Goal: Task Accomplishment & Management: Use online tool/utility

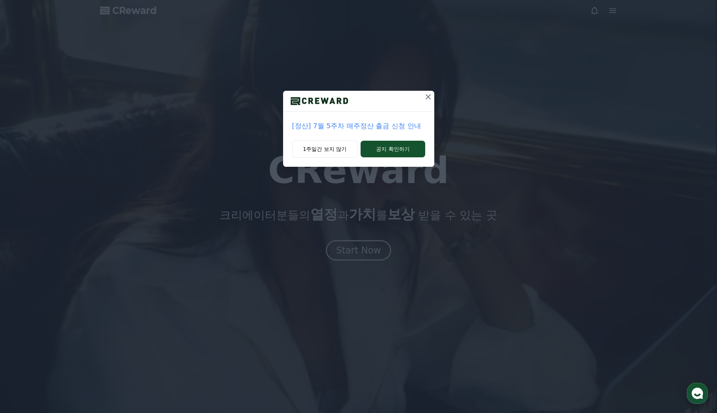
click at [430, 99] on icon at bounding box center [428, 96] width 5 height 5
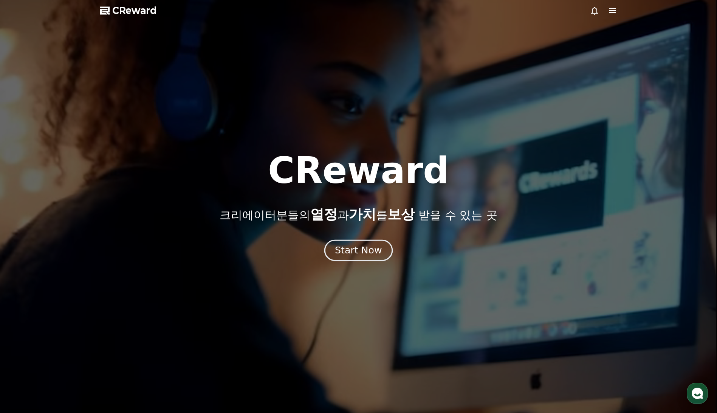
click at [361, 254] on div "Start Now" at bounding box center [358, 250] width 47 height 13
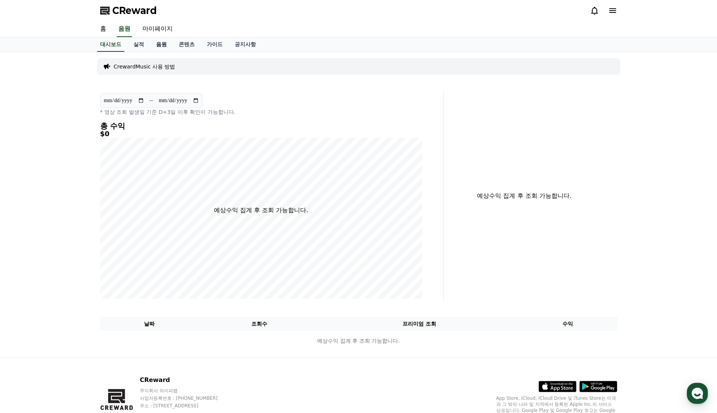
click at [160, 43] on link "음원" at bounding box center [161, 44] width 23 height 14
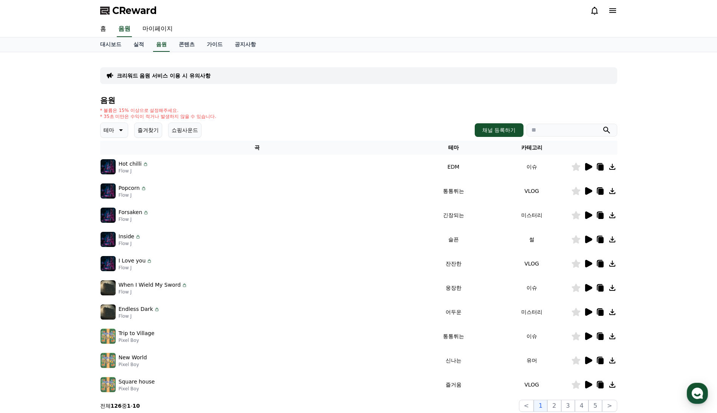
scroll to position [99, 0]
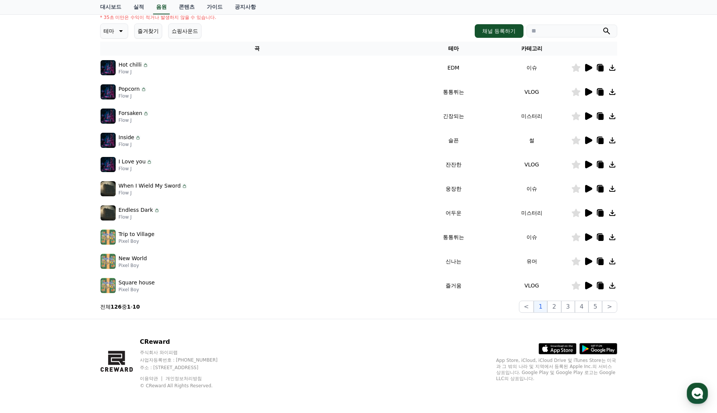
click at [586, 287] on icon at bounding box center [588, 286] width 7 height 8
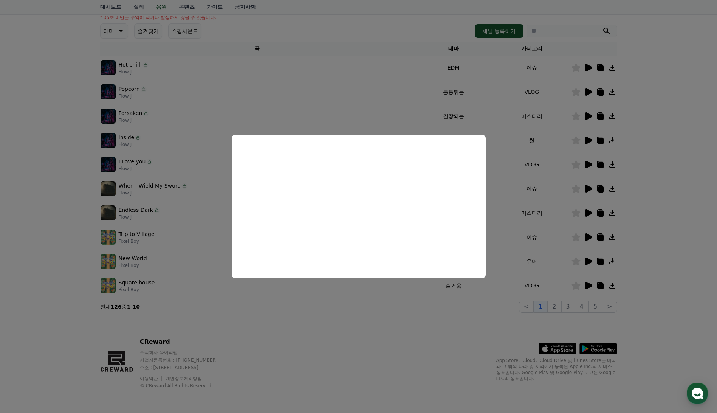
click at [392, 294] on button "close modal" at bounding box center [358, 206] width 717 height 413
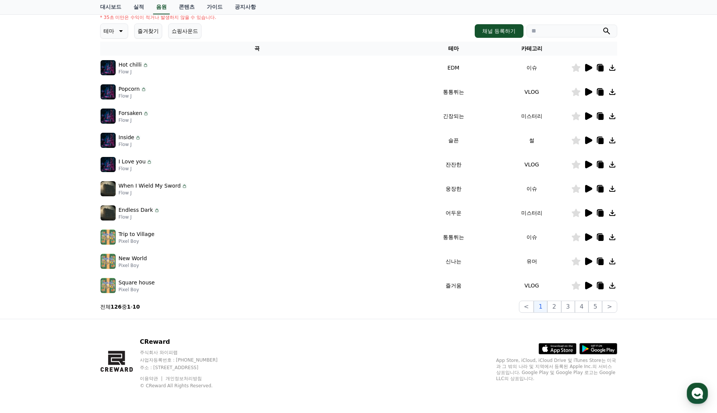
click at [613, 287] on icon at bounding box center [612, 285] width 9 height 9
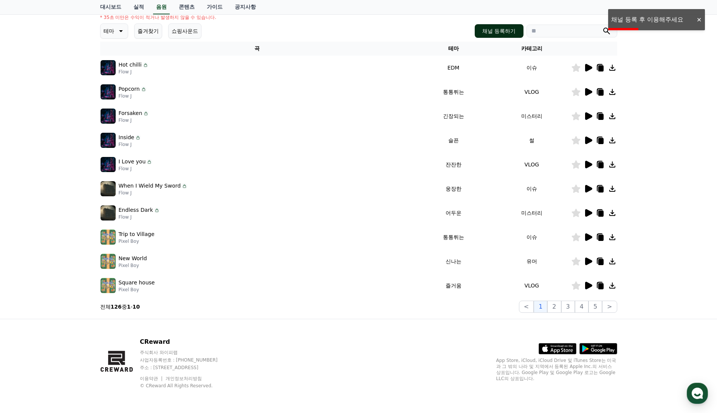
click at [495, 32] on button "채널 등록하기" at bounding box center [499, 31] width 48 height 14
